Goal: Task Accomplishment & Management: Manage account settings

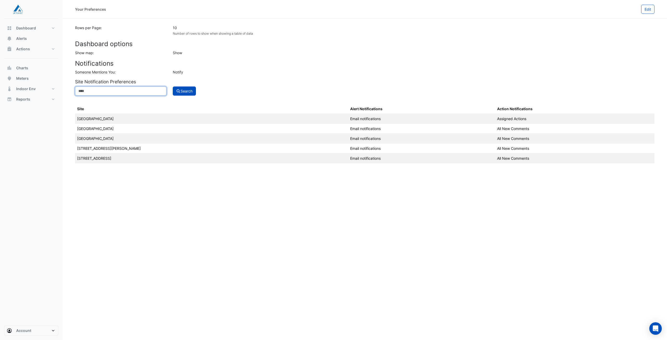
click at [105, 93] on input at bounding box center [121, 91] width 92 height 9
type input "***"
click at [179, 93] on fa-icon "submit" at bounding box center [178, 91] width 5 height 4
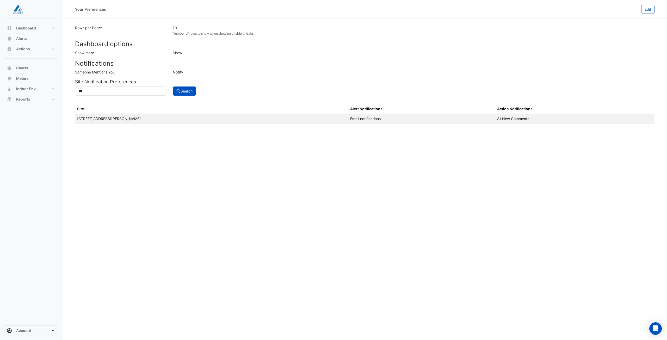
click at [348, 120] on td "Email notifications" at bounding box center [421, 119] width 147 height 10
drag, startPoint x: 280, startPoint y: 120, endPoint x: 464, endPoint y: 118, distance: 183.6
click at [348, 120] on td "Email notifications" at bounding box center [421, 119] width 147 height 10
click at [495, 118] on td "All New Comments" at bounding box center [575, 119] width 160 height 10
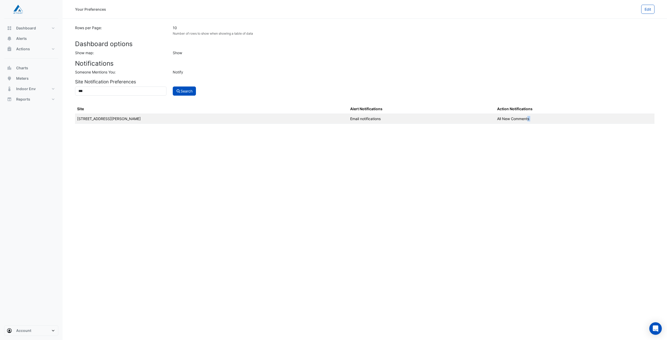
click at [495, 118] on td "All New Comments" at bounding box center [575, 119] width 160 height 10
click at [655, 331] on icon "Open Intercom Messenger" at bounding box center [656, 328] width 6 height 7
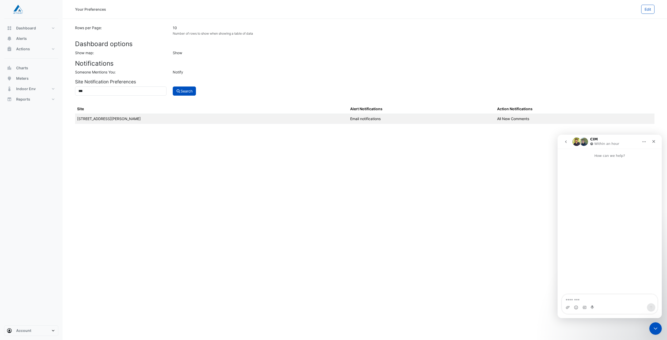
click at [615, 295] on textarea "Message…" at bounding box center [609, 299] width 95 height 9
type textarea "**********"
